Goal: Transaction & Acquisition: Purchase product/service

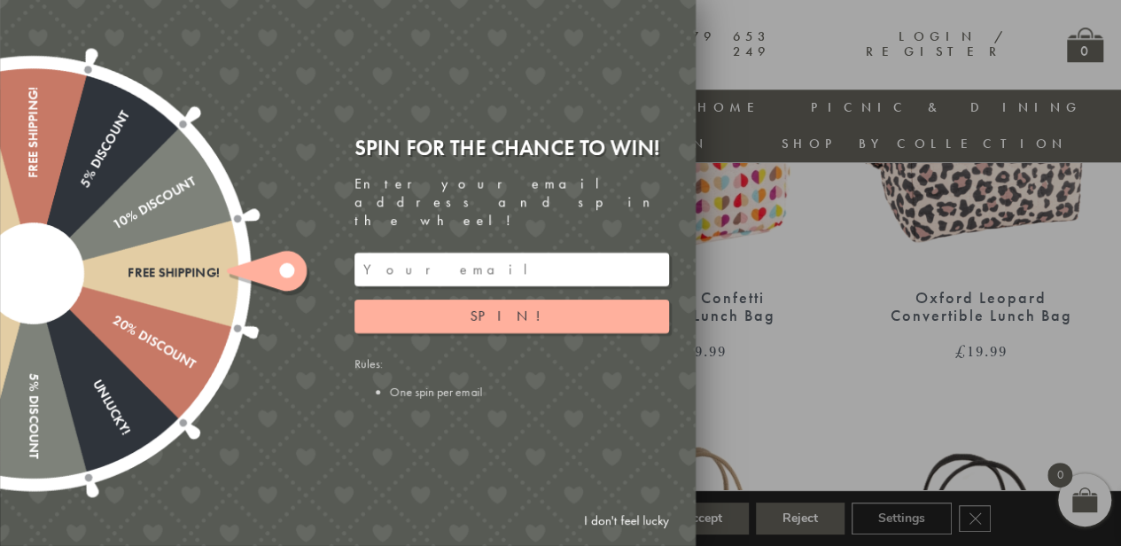
scroll to position [865, 7]
click at [644, 511] on link "I don't feel lucky" at bounding box center [626, 520] width 103 height 33
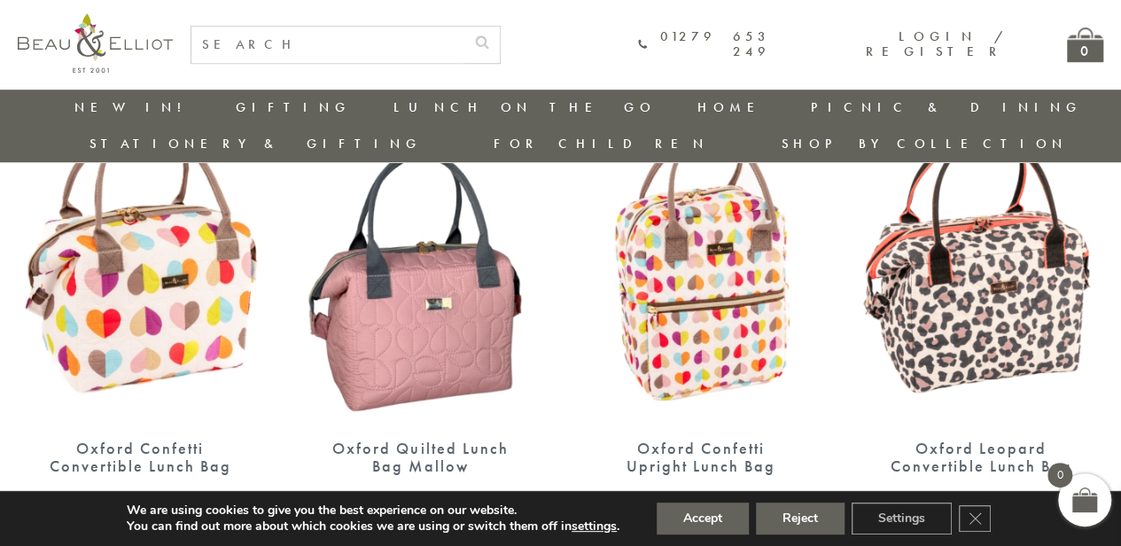
scroll to position [721, 7]
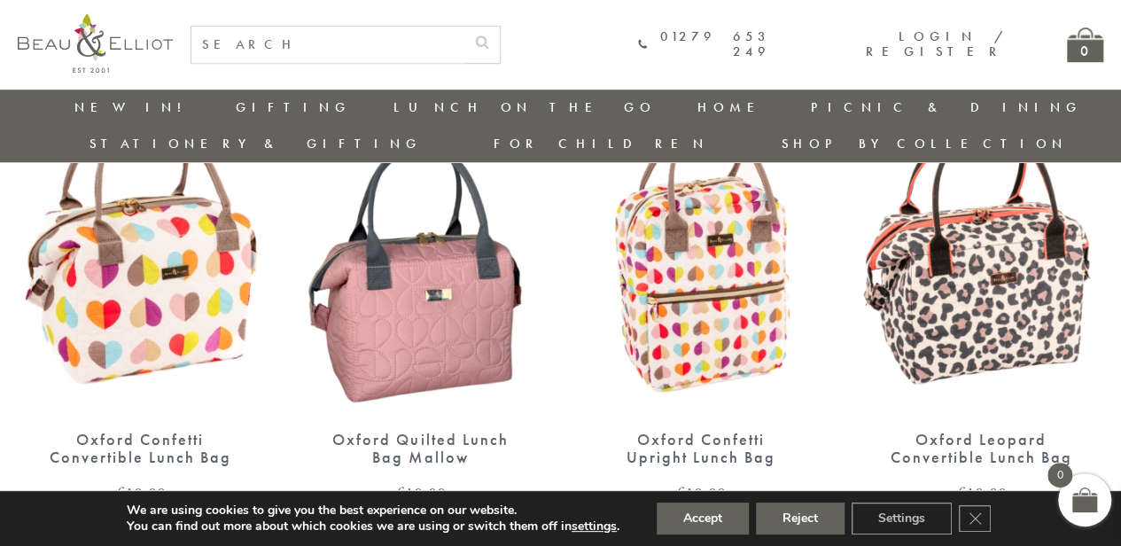
click at [97, 278] on img at bounding box center [140, 255] width 245 height 316
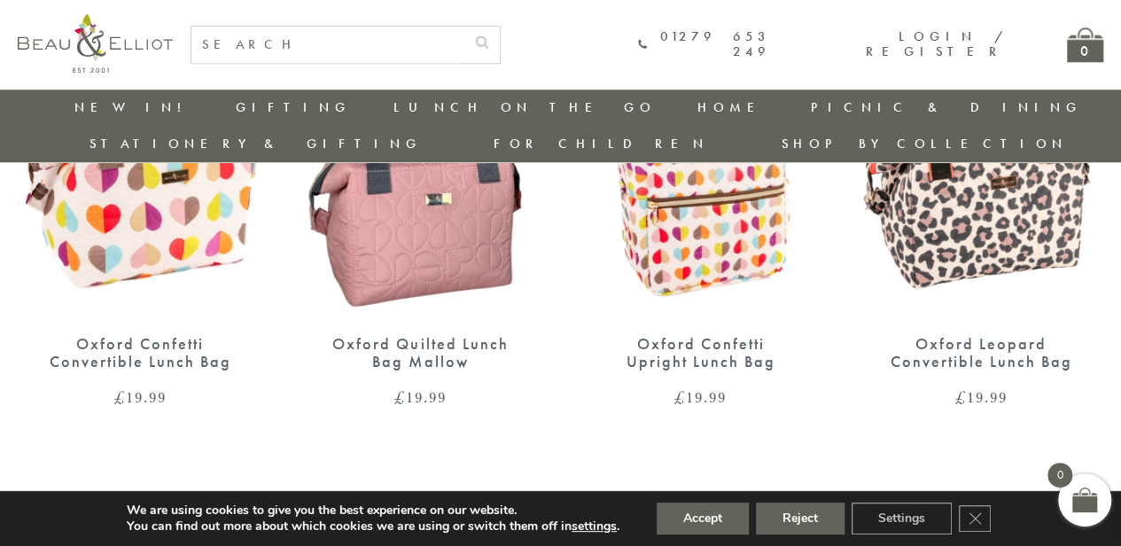
scroll to position [815, 6]
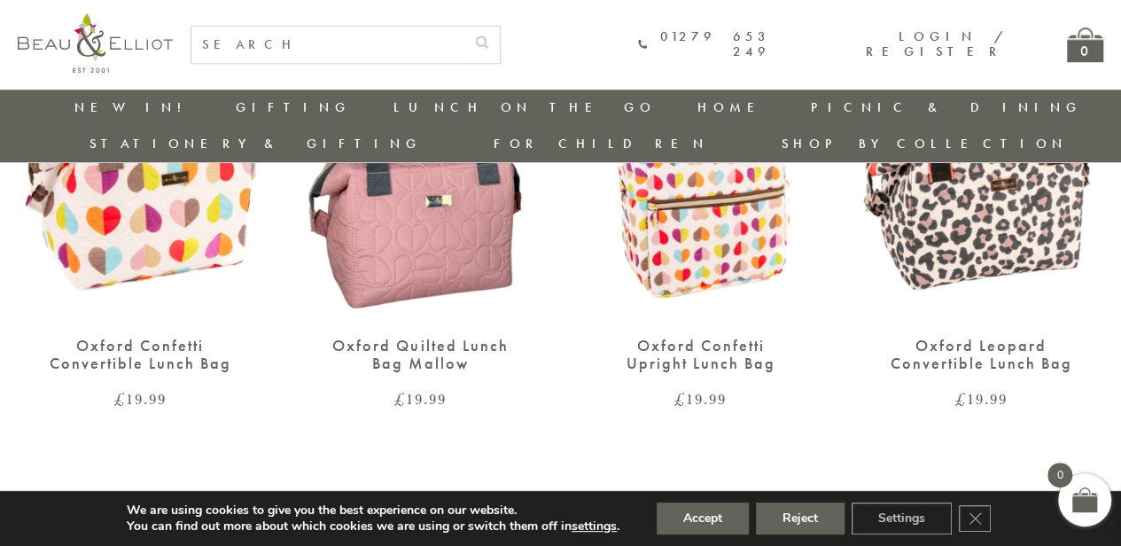
click at [736, 216] on img at bounding box center [701, 161] width 245 height 316
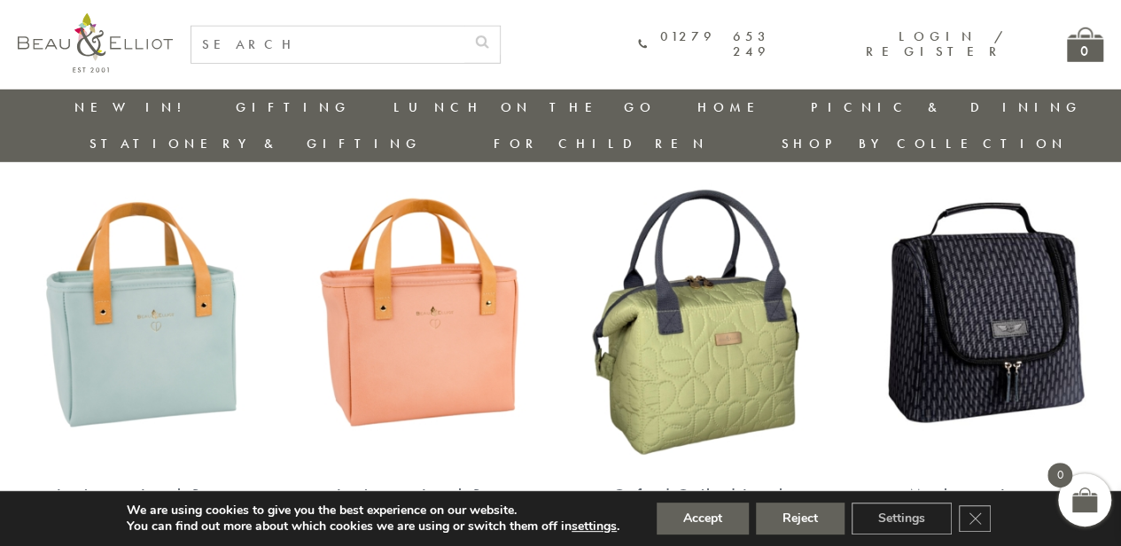
scroll to position [2602, 5]
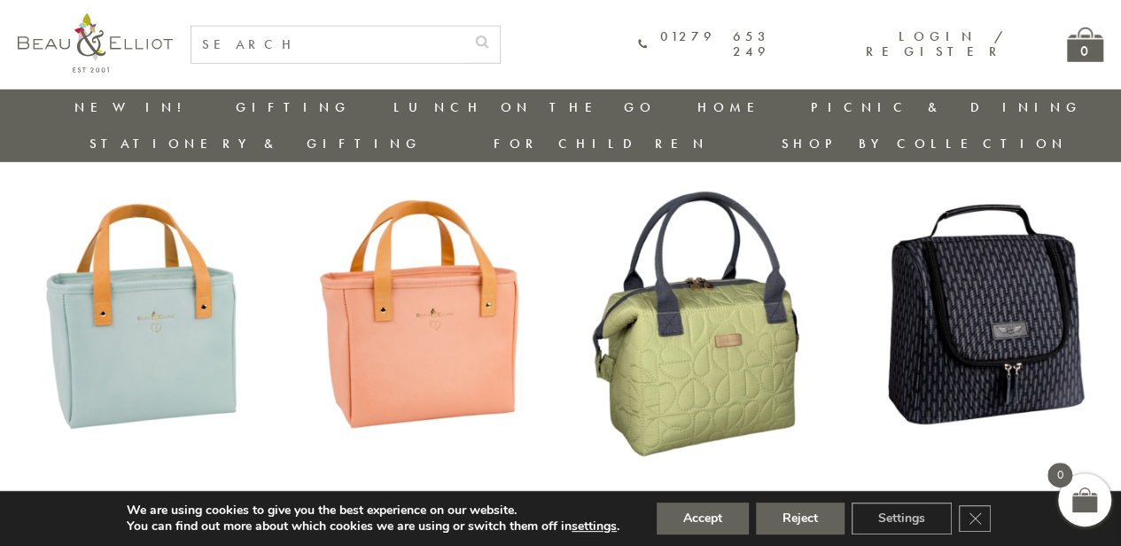
click at [197, 227] on img at bounding box center [140, 312] width 245 height 316
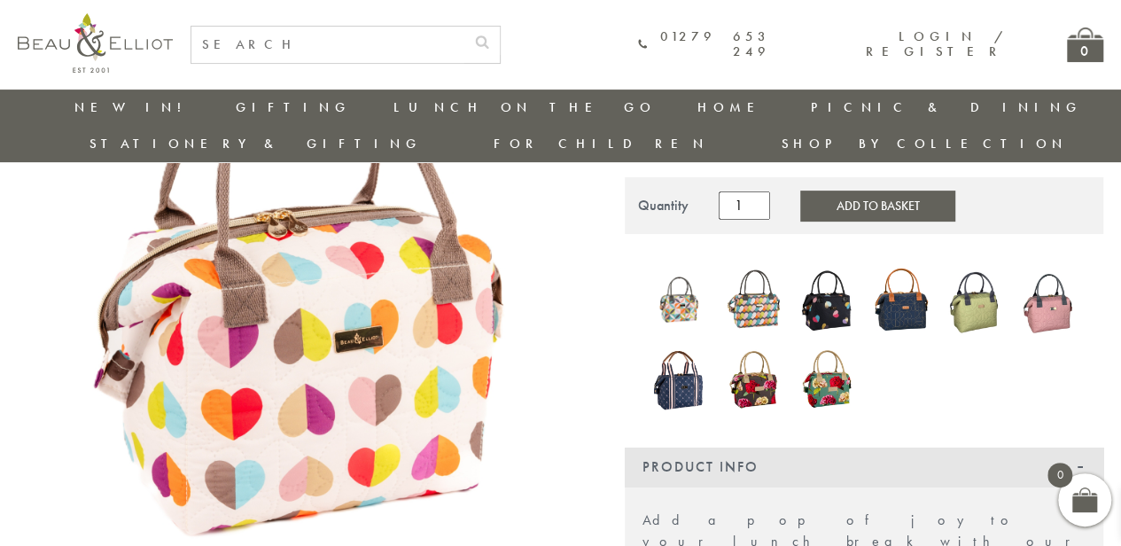
scroll to position [197, 6]
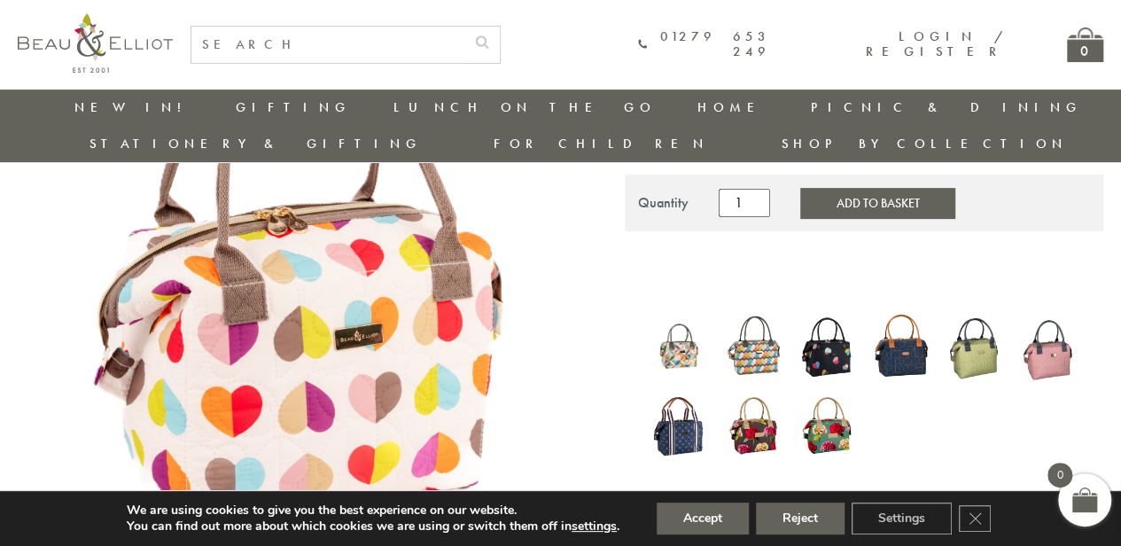
click at [374, 290] on img at bounding box center [296, 305] width 557 height 557
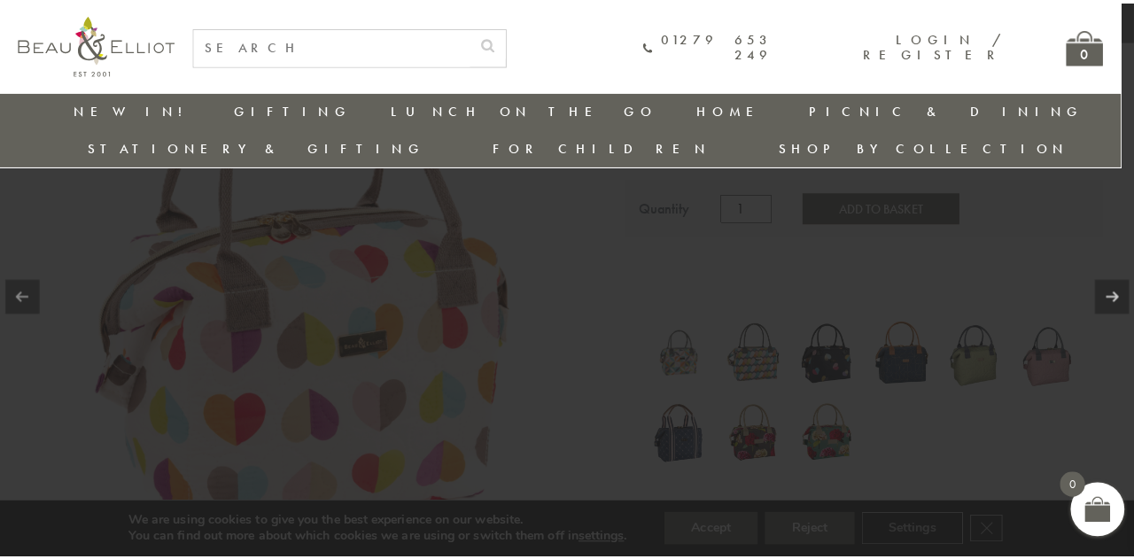
scroll to position [197, 0]
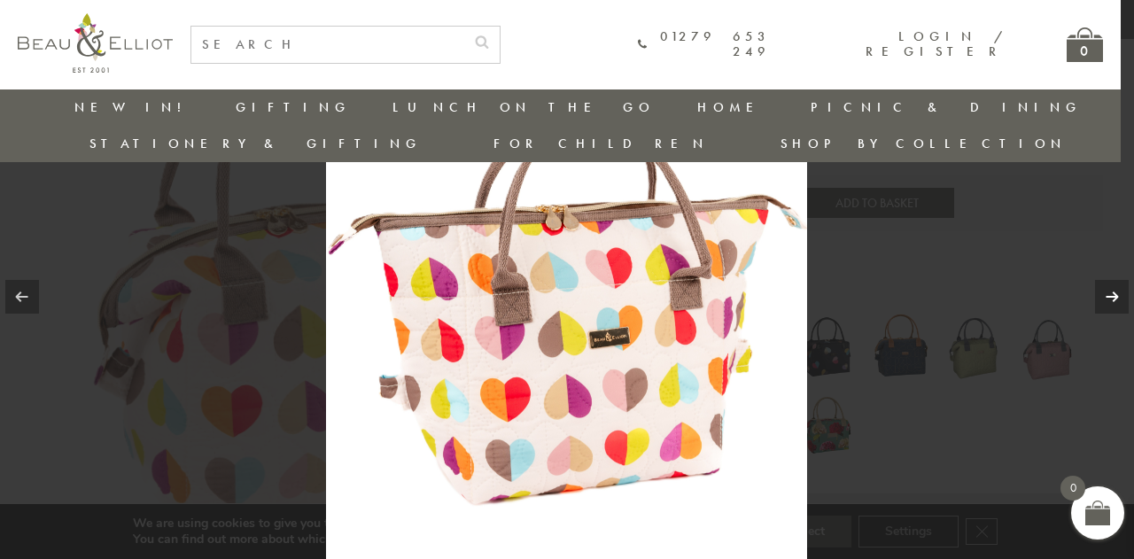
click at [1120, 287] on link at bounding box center [1113, 297] width 34 height 34
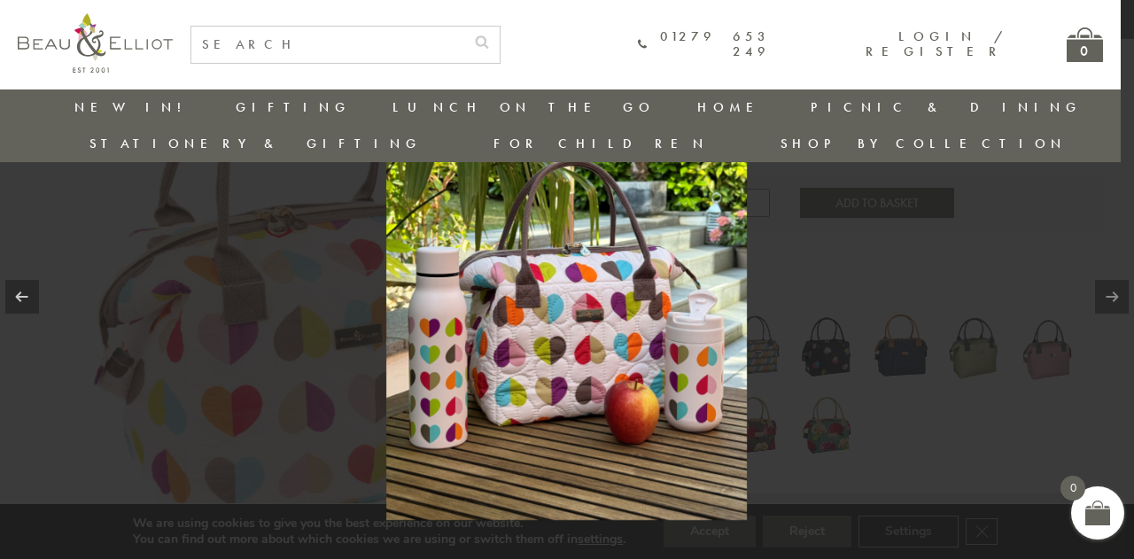
click at [1120, 287] on link at bounding box center [1113, 297] width 34 height 34
click at [1115, 295] on link at bounding box center [1113, 297] width 34 height 34
click at [1048, 370] on div at bounding box center [567, 279] width 1134 height 559
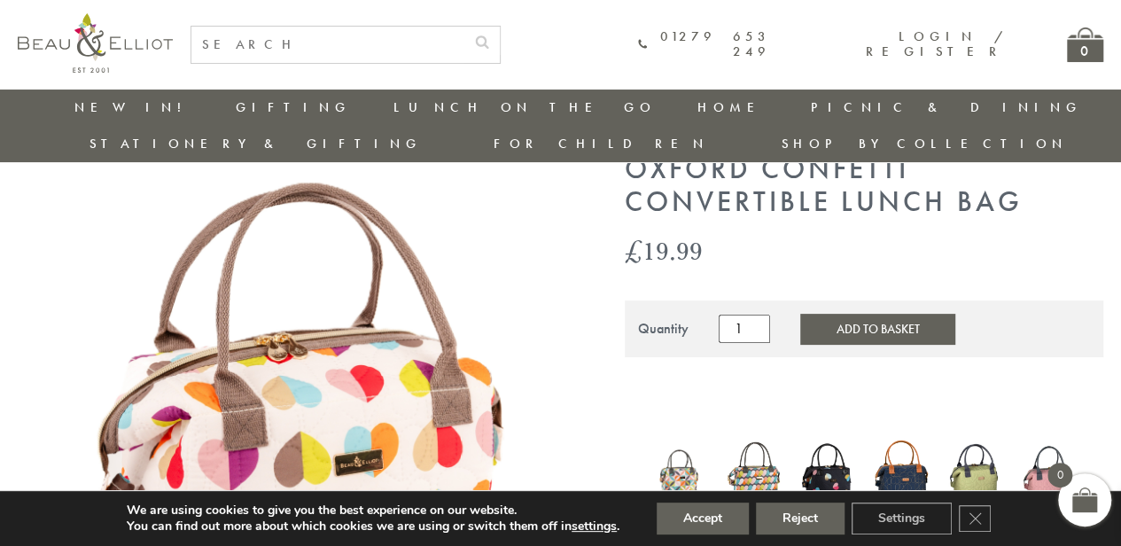
scroll to position [37, 6]
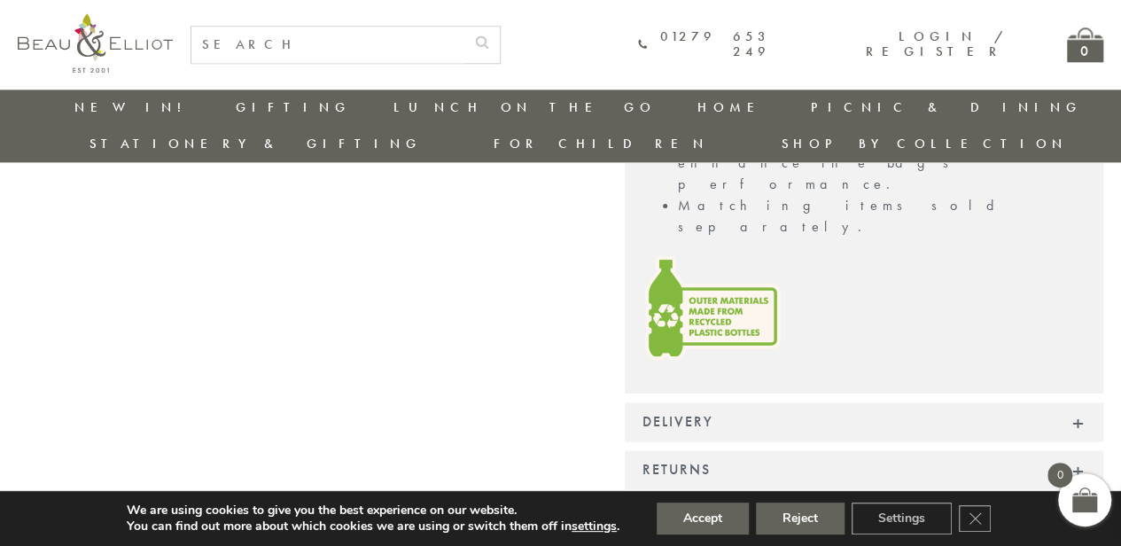
scroll to position [1100, 7]
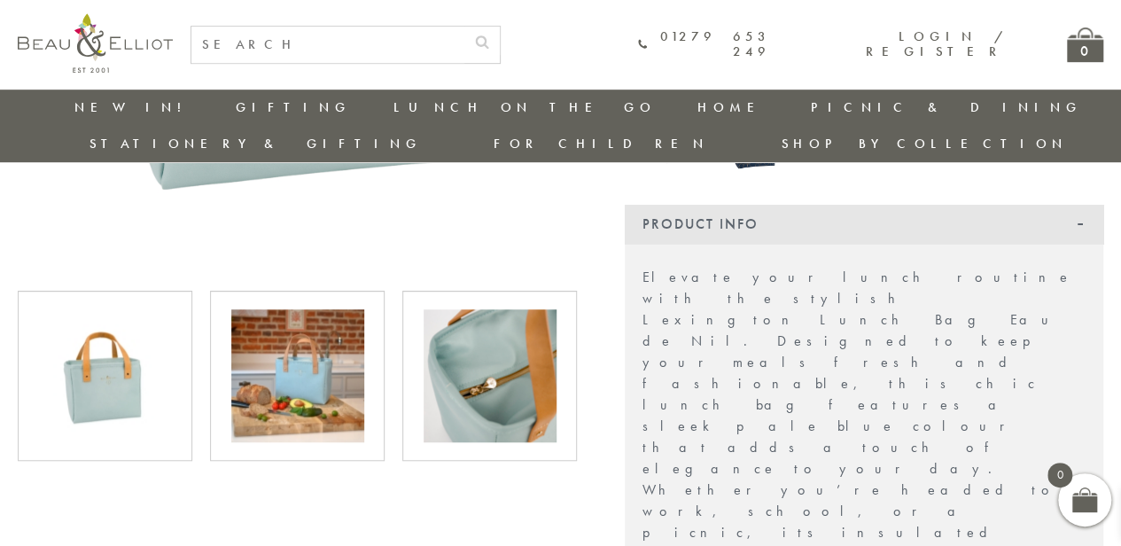
scroll to position [514, 7]
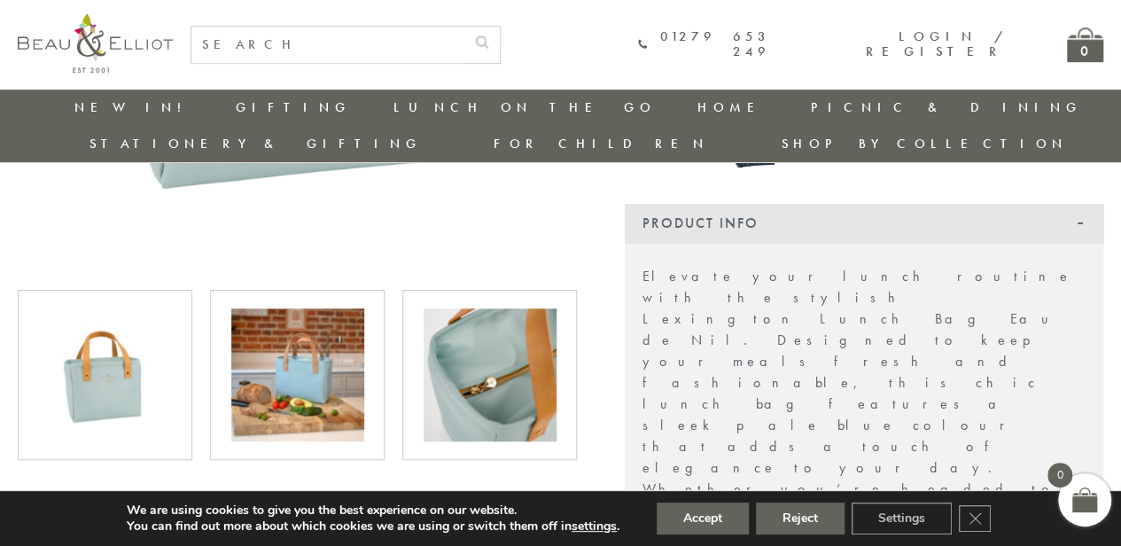
click at [492, 315] on img at bounding box center [490, 374] width 133 height 133
